Goal: Browse casually: Explore the website without a specific task or goal

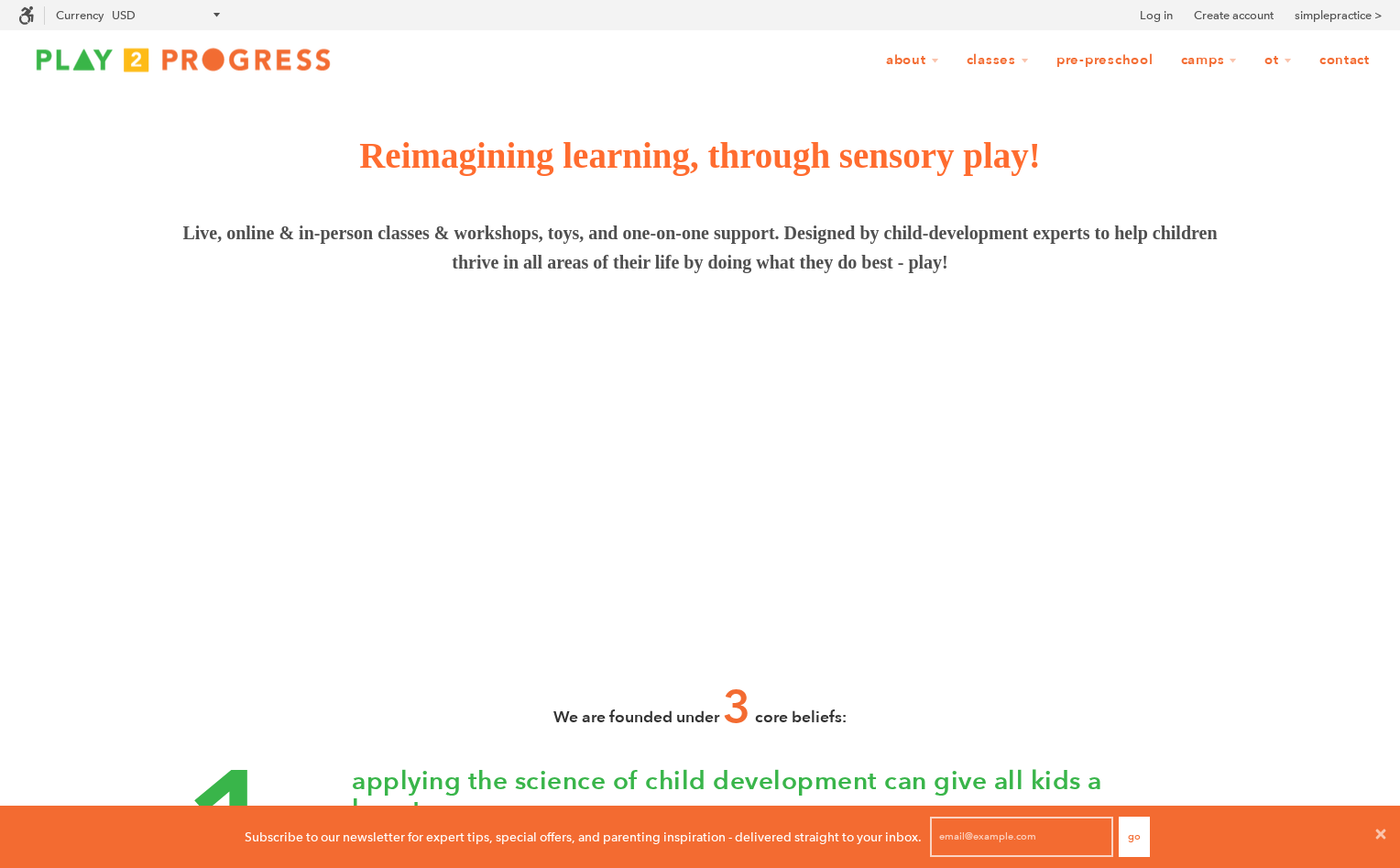
scroll to position [1, 1]
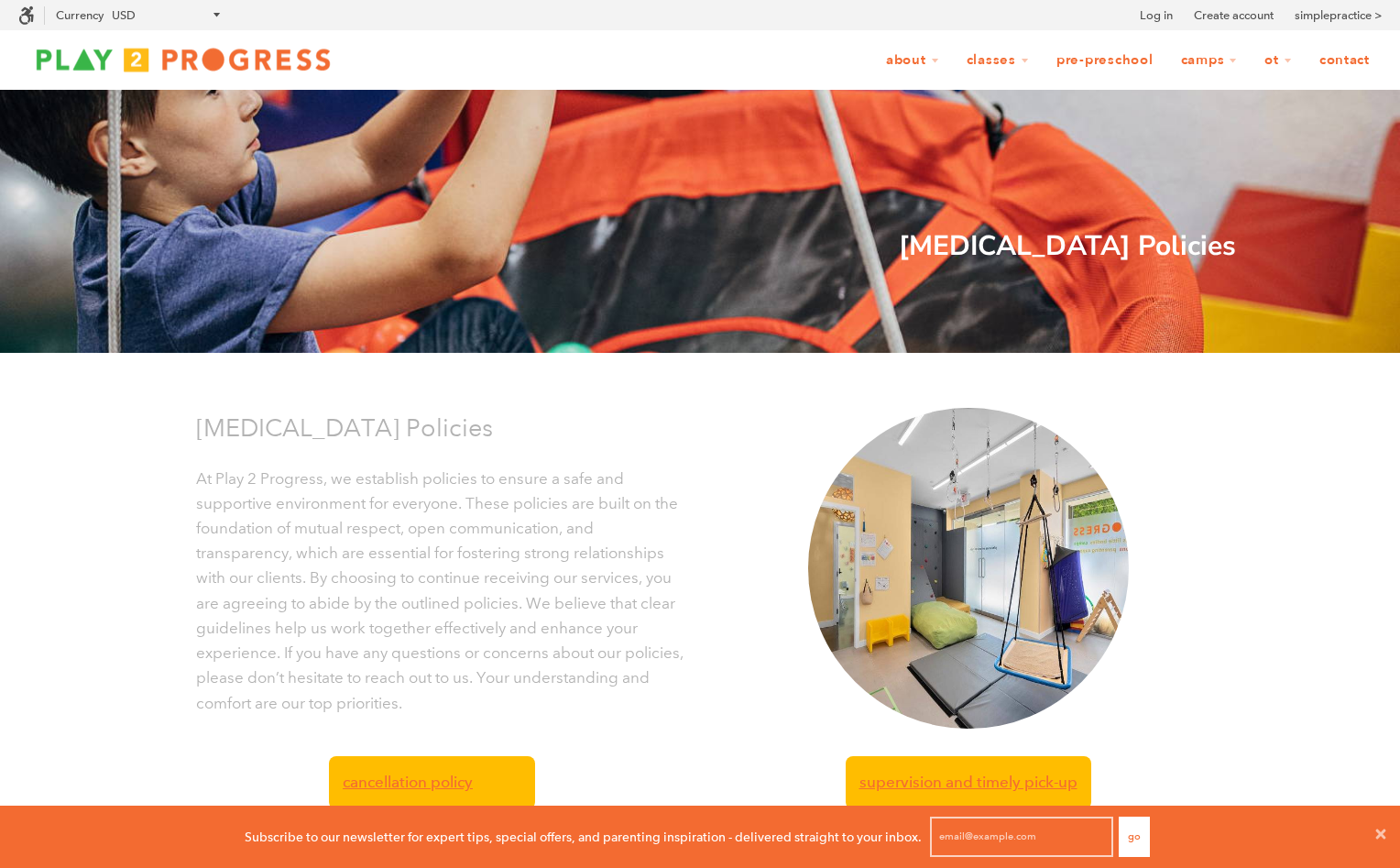
scroll to position [1, 1]
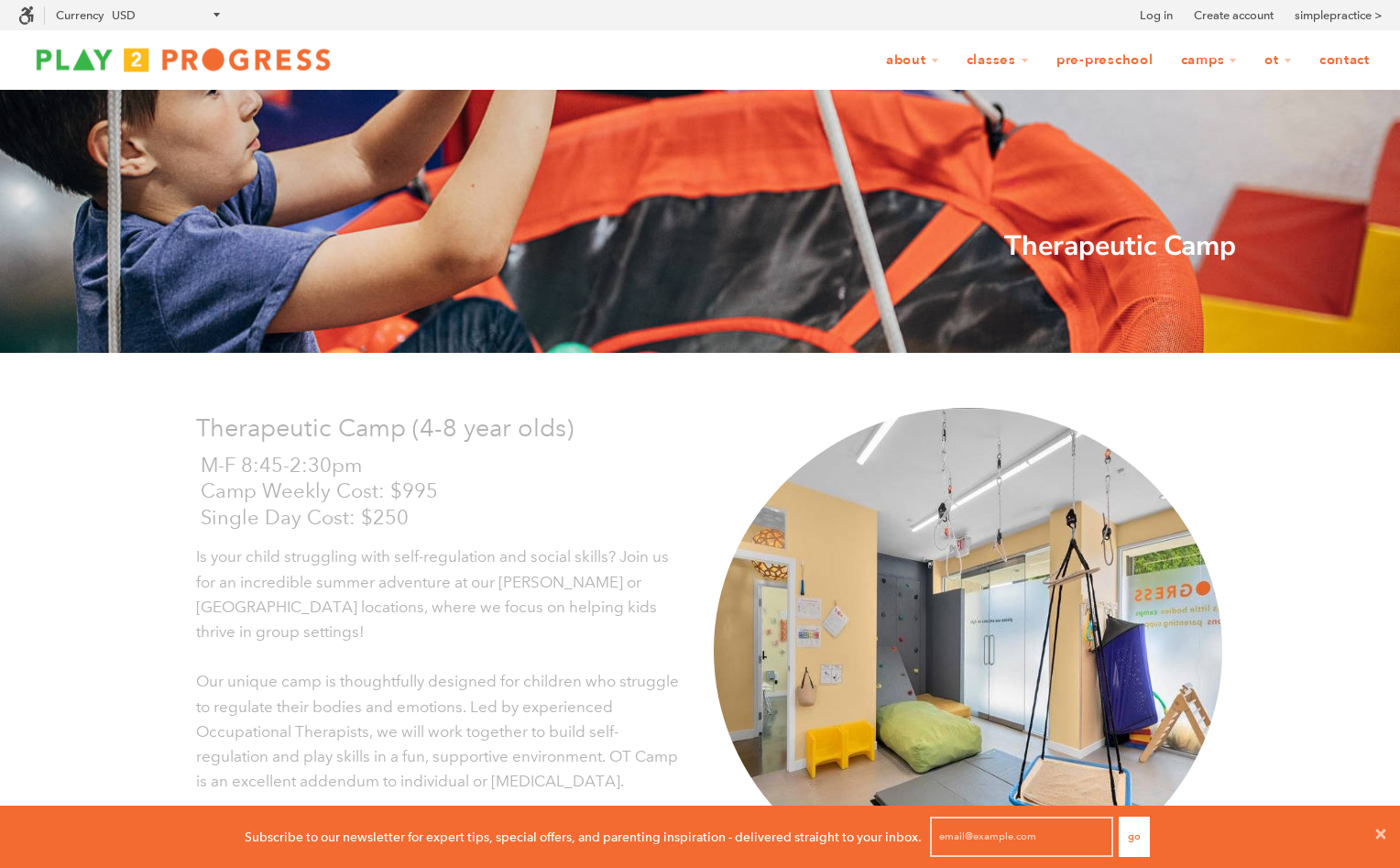
scroll to position [70, 0]
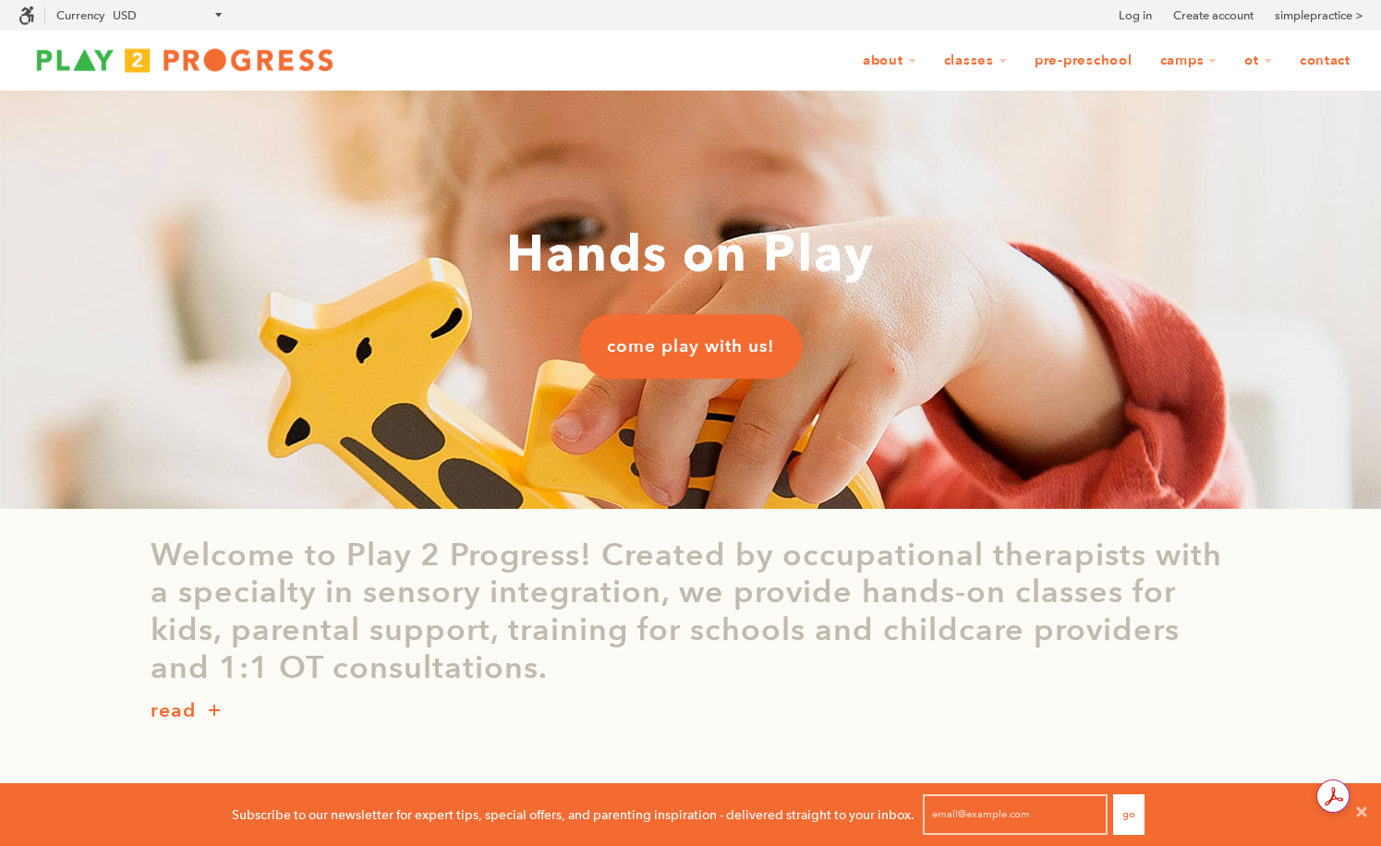
scroll to position [63, 1381]
